Goal: Connect with others: Connect with others

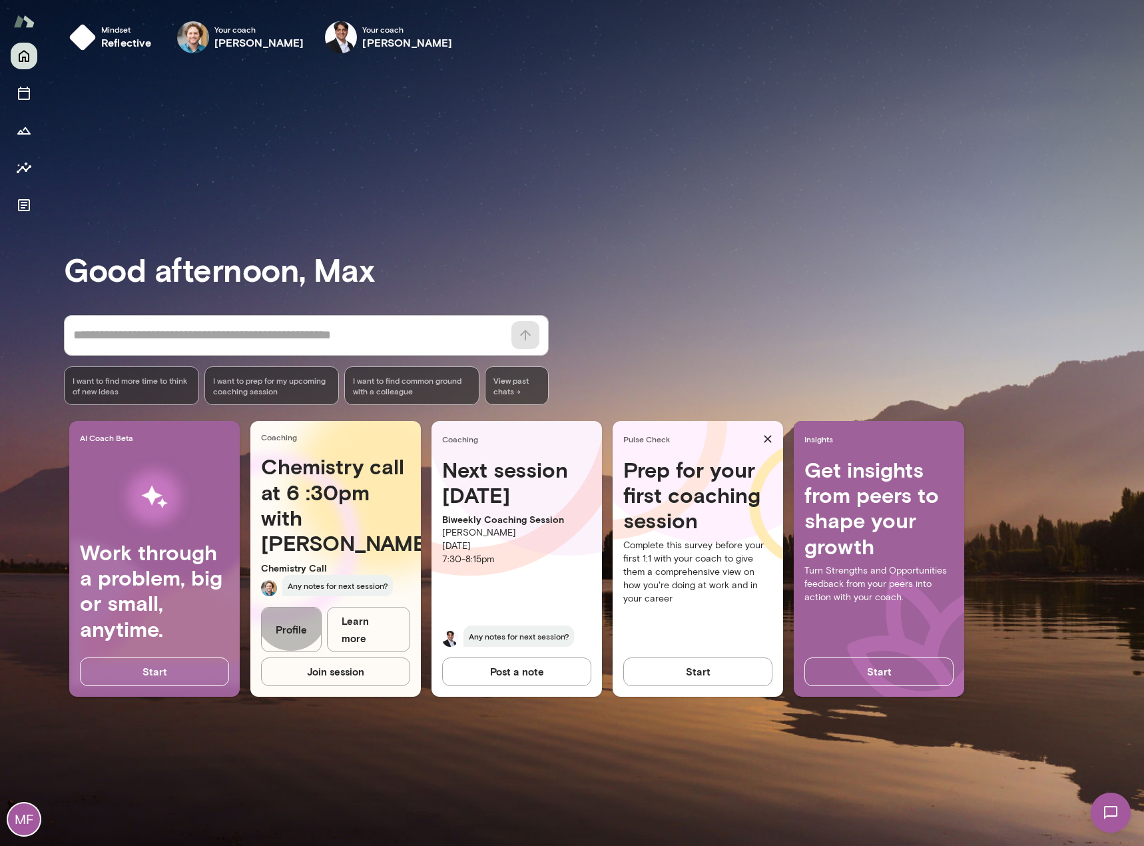
click at [291, 632] on link "Profile" at bounding box center [291, 630] width 61 height 46
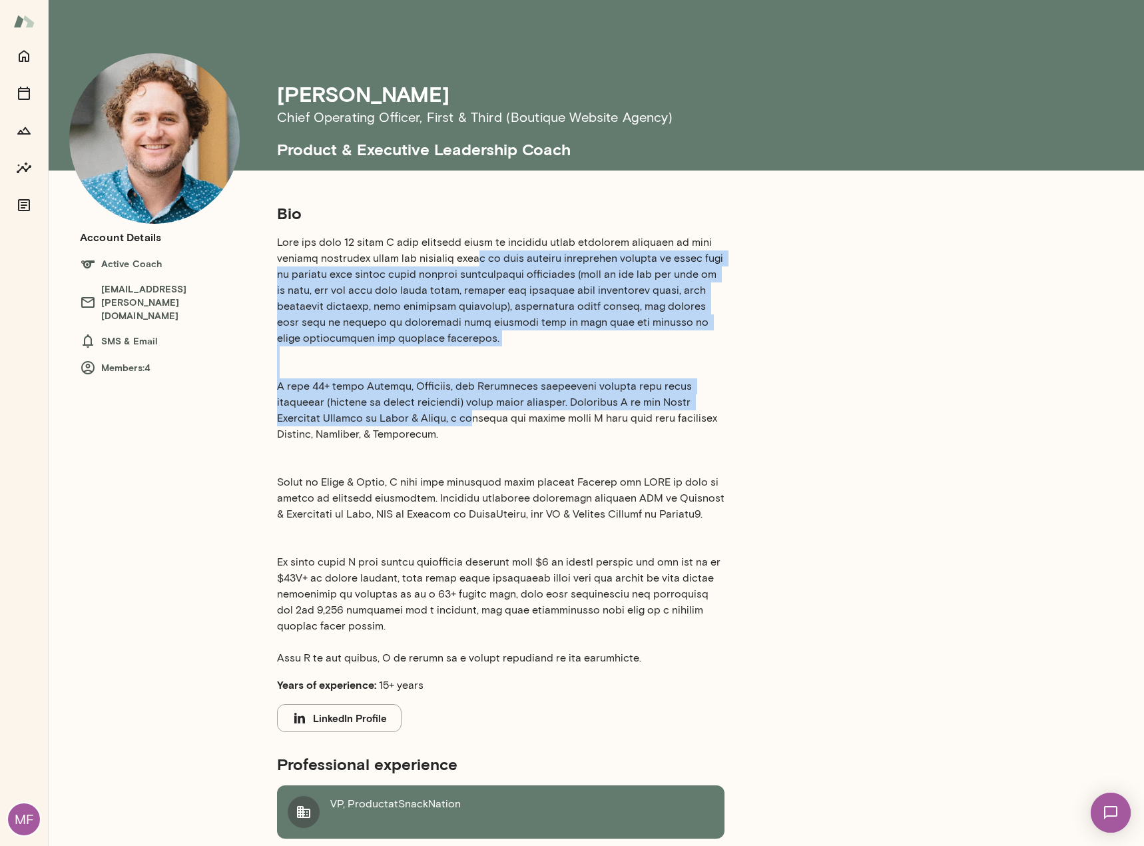
drag, startPoint x: 487, startPoint y: 257, endPoint x: 459, endPoint y: 416, distance: 161.7
click at [459, 416] on p at bounding box center [500, 449] width 447 height 431
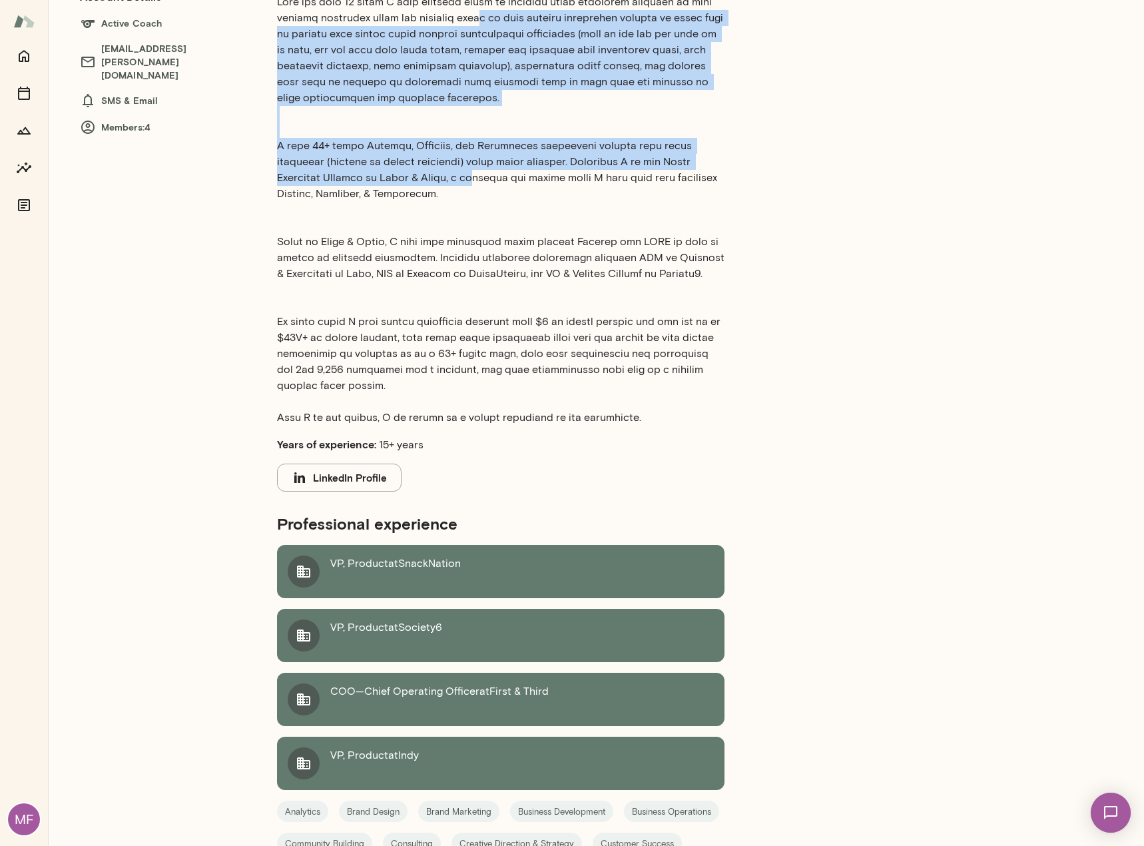
scroll to position [266, 0]
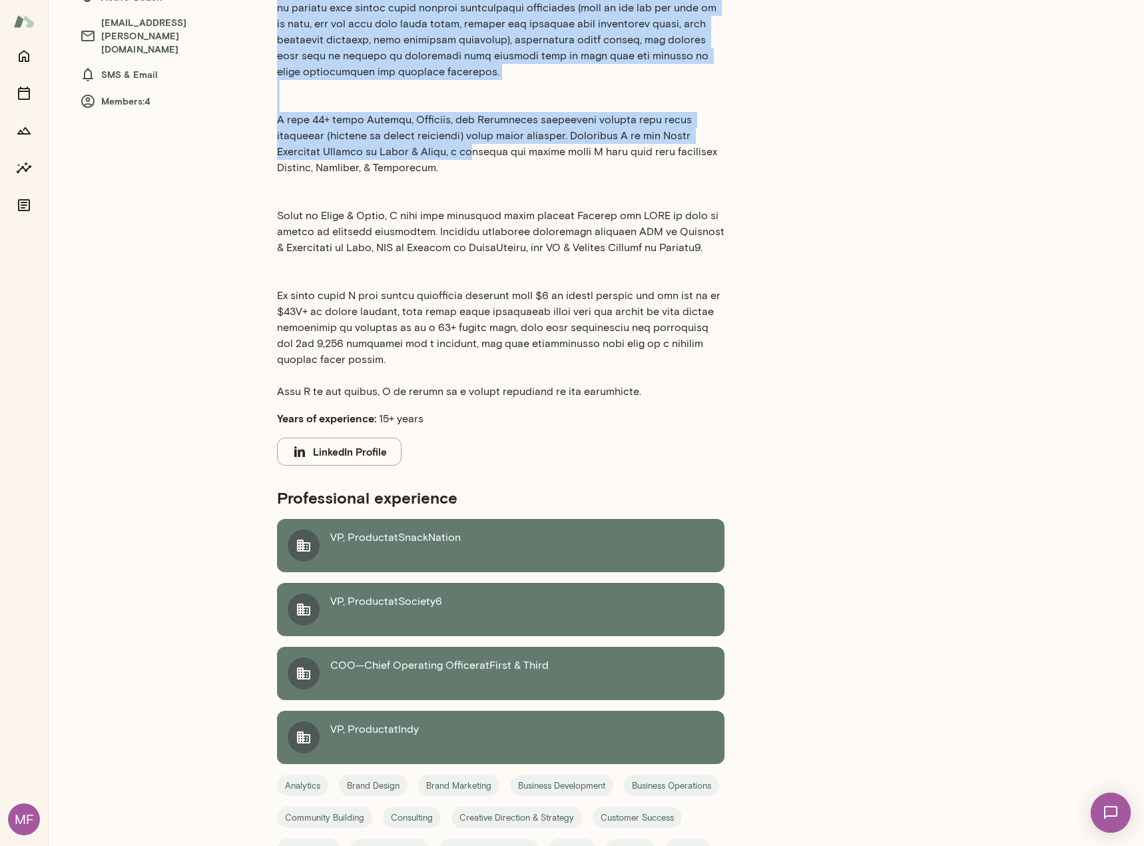
click at [299, 548] on icon at bounding box center [303, 545] width 13 height 12
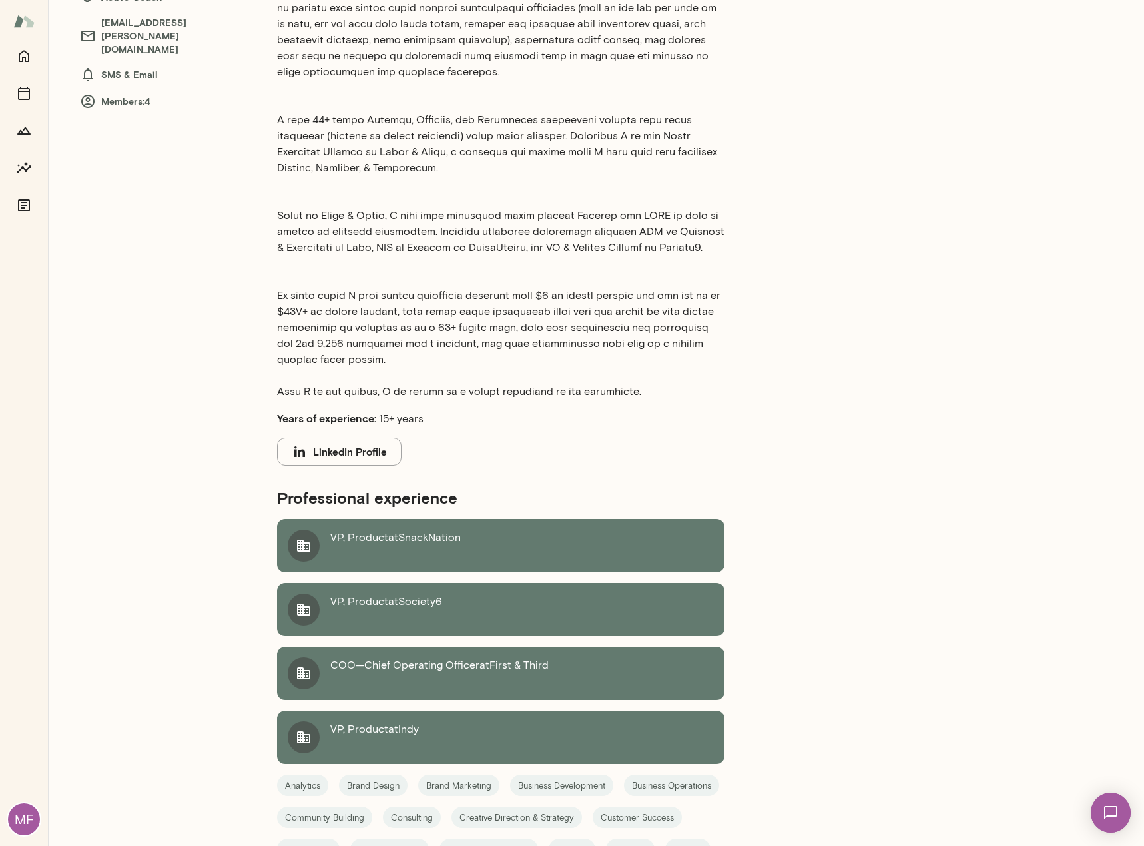
click at [346, 538] on p "VP, Product at SnackNation" at bounding box center [395, 545] width 131 height 32
click at [334, 449] on button "LinkedIn Profile" at bounding box center [339, 451] width 125 height 28
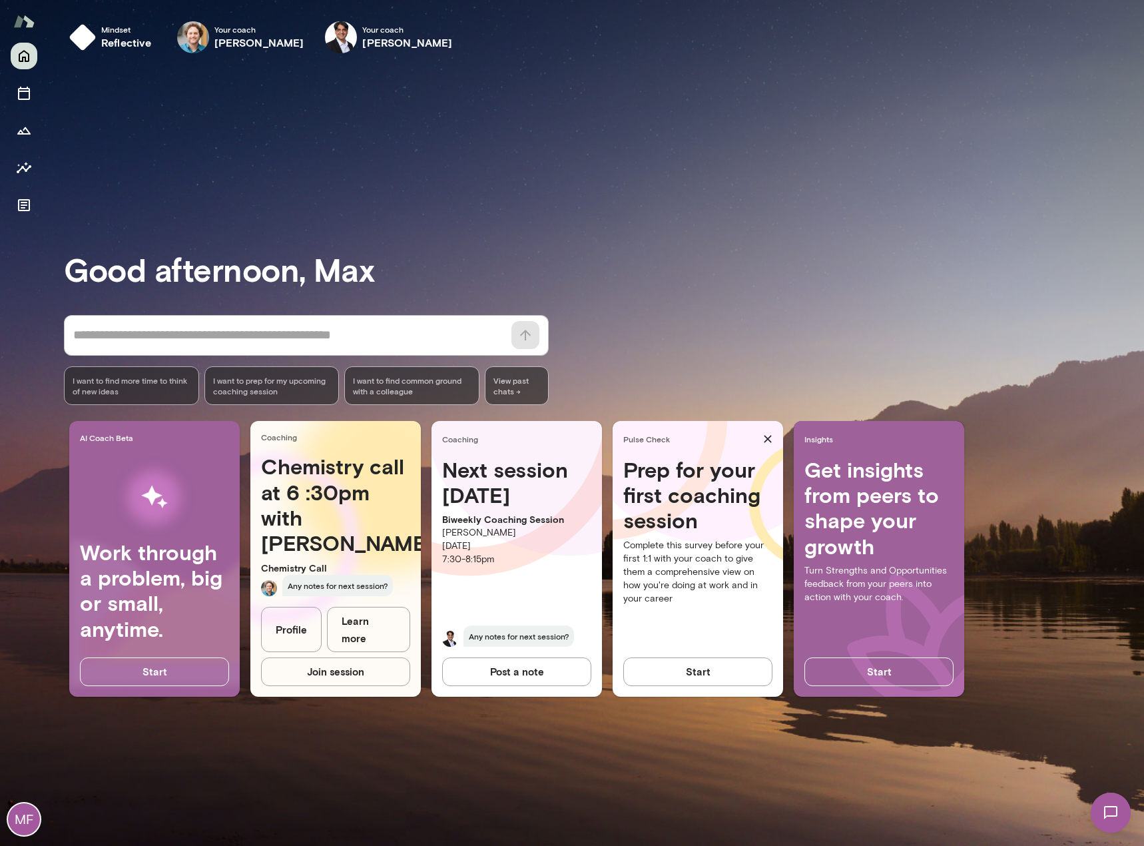
click at [349, 473] on h4 "Chemistry call at 6 :30pm with Brock" at bounding box center [335, 504] width 149 height 103
click at [350, 596] on span "Any notes for next session?" at bounding box center [337, 585] width 111 height 21
click at [324, 493] on h4 "Chemistry call at 6 :30pm with Brock" at bounding box center [335, 504] width 149 height 103
click at [388, 643] on link "Learn more" at bounding box center [368, 630] width 83 height 46
